Goal: Task Accomplishment & Management: Complete application form

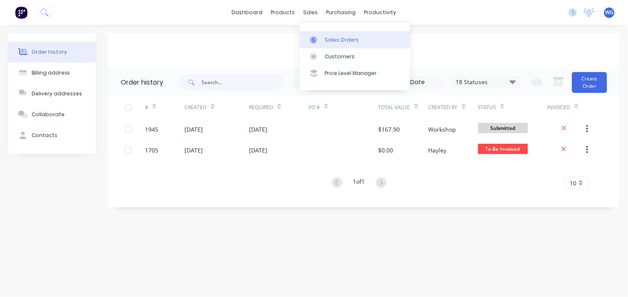
click at [334, 42] on div "Sales Orders" at bounding box center [342, 39] width 34 height 7
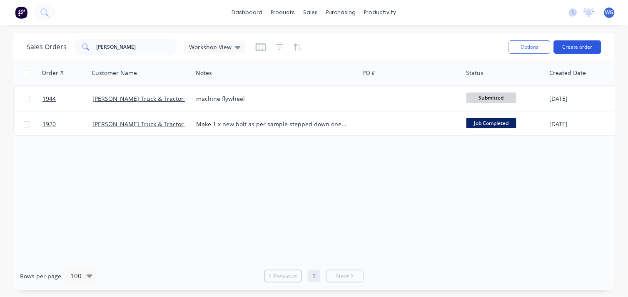
click at [564, 42] on button "Create order" at bounding box center [577, 46] width 47 height 13
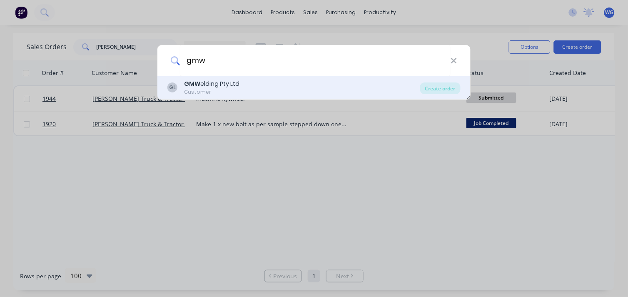
type input "gmw"
click at [238, 84] on div "GMW elding Pty Ltd" at bounding box center [211, 84] width 55 height 9
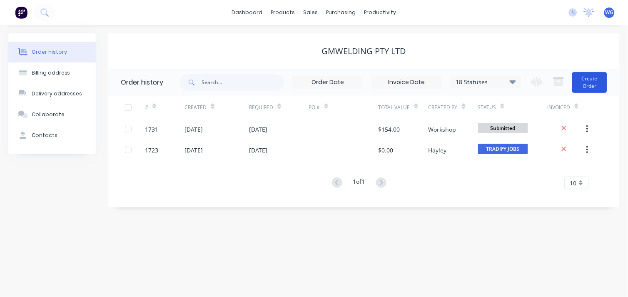
click at [589, 85] on button "Create Order" at bounding box center [589, 82] width 35 height 21
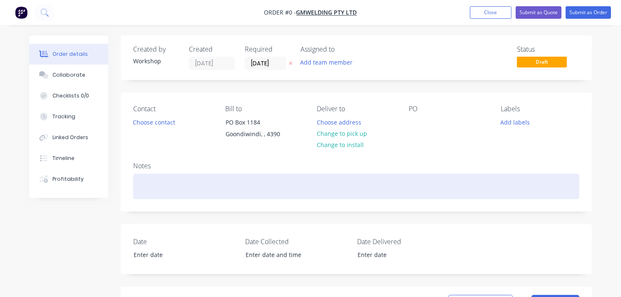
click at [163, 183] on div at bounding box center [356, 186] width 446 height 25
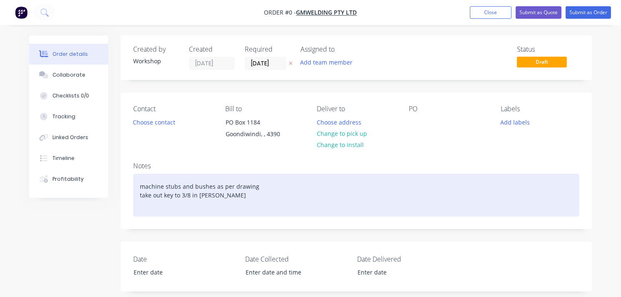
click at [212, 194] on div "machine stubs and bushes as per drawing take out key to 3/8 in [PERSON_NAME]" at bounding box center [356, 195] width 446 height 43
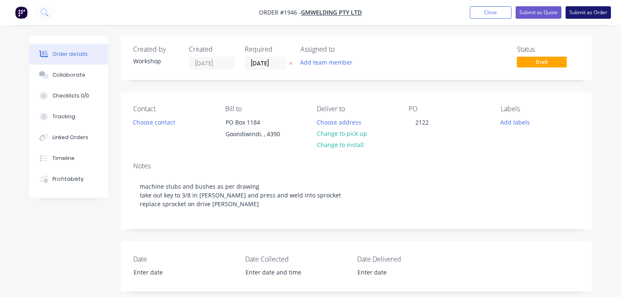
click at [581, 18] on button "Submit as Order" at bounding box center [588, 12] width 45 height 12
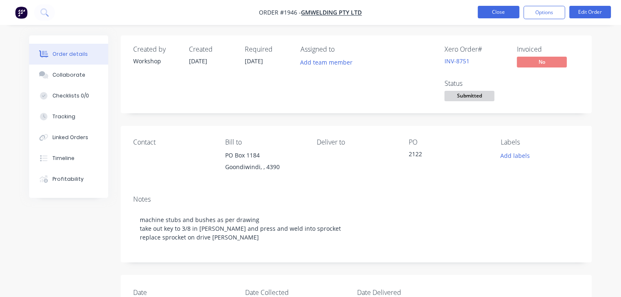
click at [502, 10] on button "Close" at bounding box center [499, 12] width 42 height 12
